Goal: Information Seeking & Learning: Learn about a topic

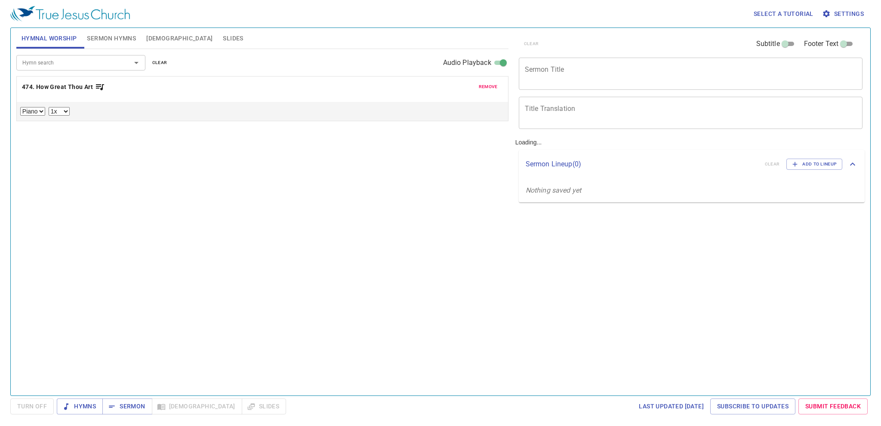
select select "1"
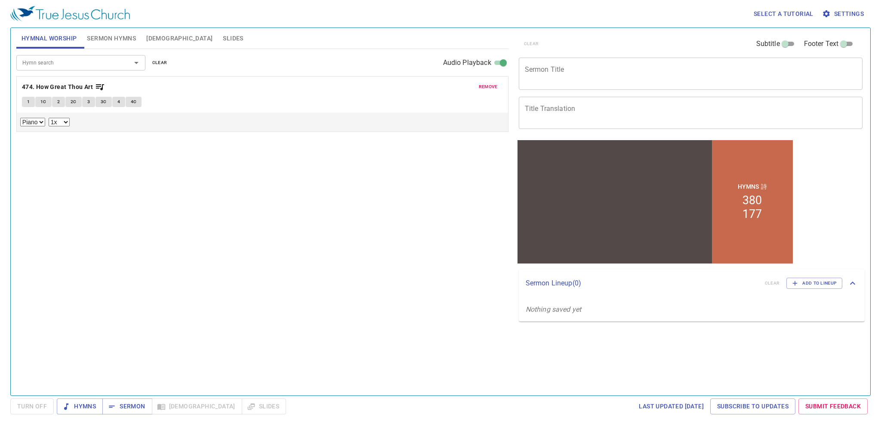
click at [151, 35] on span "Bible" at bounding box center [179, 38] width 66 height 11
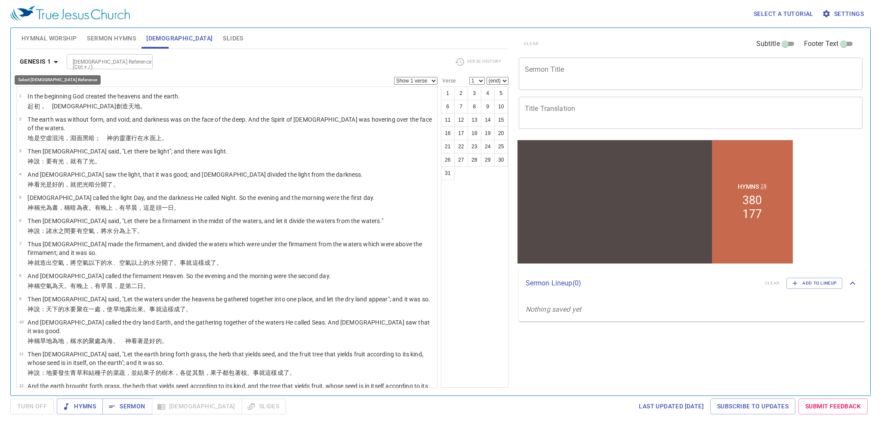
click at [41, 58] on b "Genesis 1" at bounding box center [35, 61] width 31 height 11
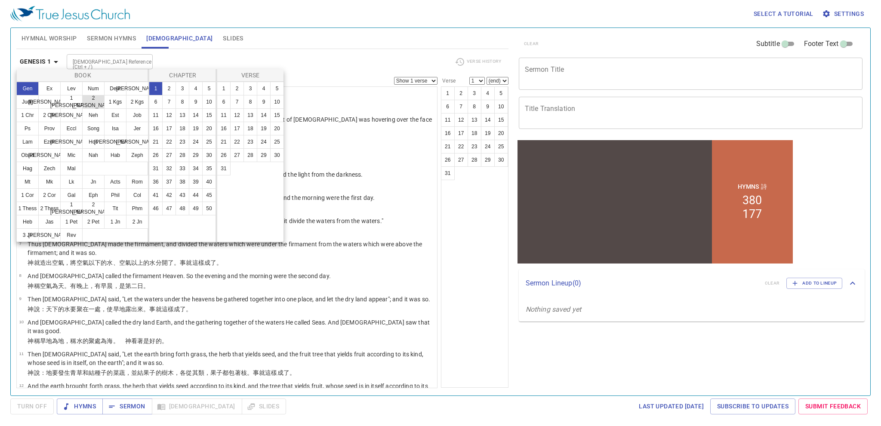
drag, startPoint x: 74, startPoint y: 103, endPoint x: 86, endPoint y: 103, distance: 11.6
click at [74, 103] on button "1 Sam" at bounding box center [71, 102] width 22 height 14
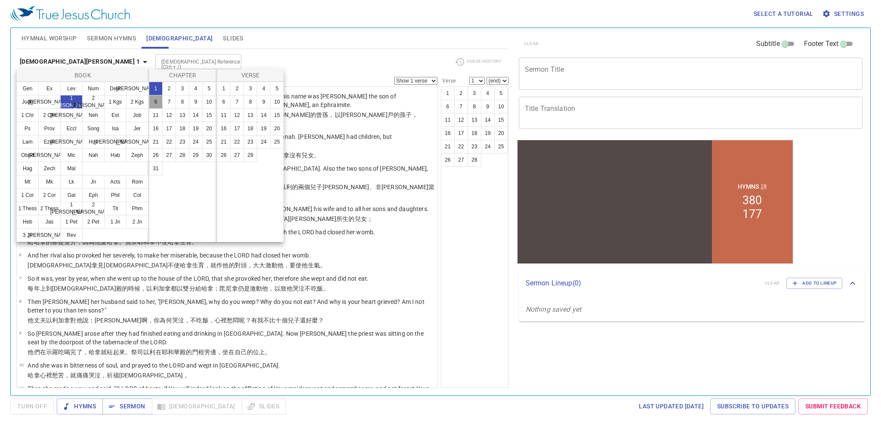
click at [157, 103] on button "6" at bounding box center [156, 102] width 14 height 14
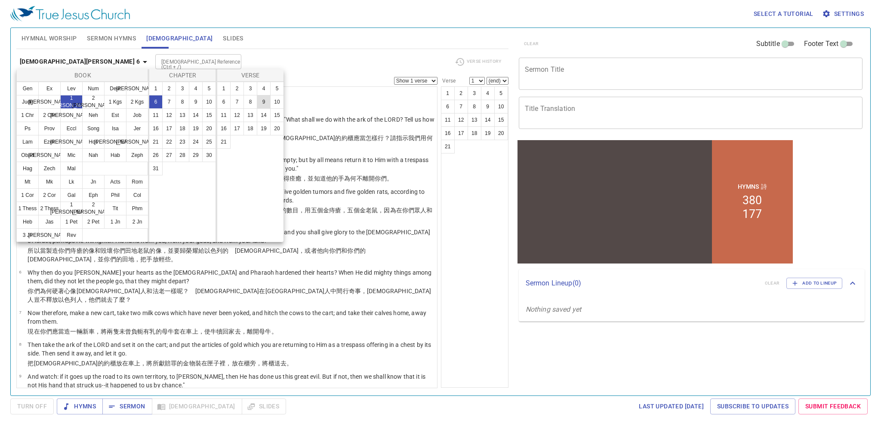
click at [266, 101] on button "9" at bounding box center [264, 102] width 14 height 14
select select "9"
